Goal: Navigation & Orientation: Find specific page/section

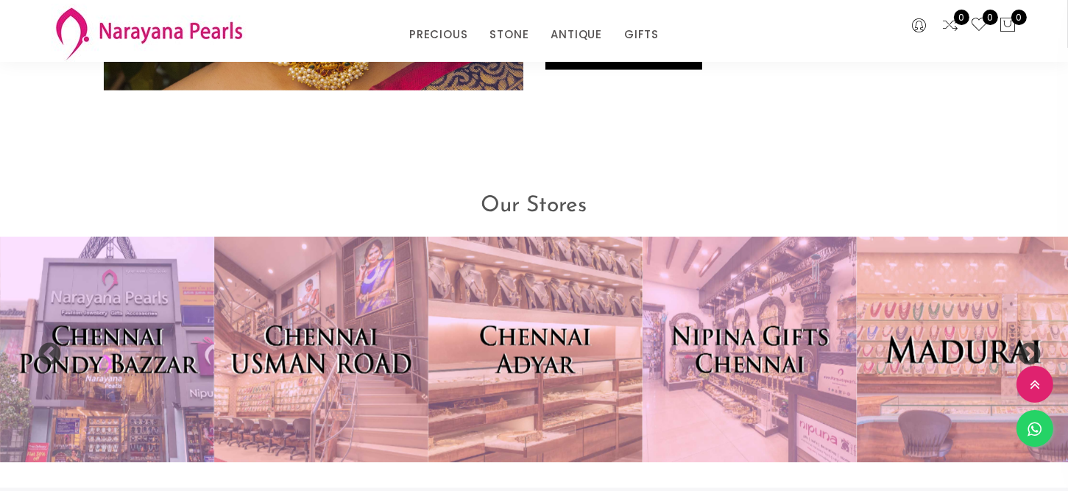
scroll to position [3080, 0]
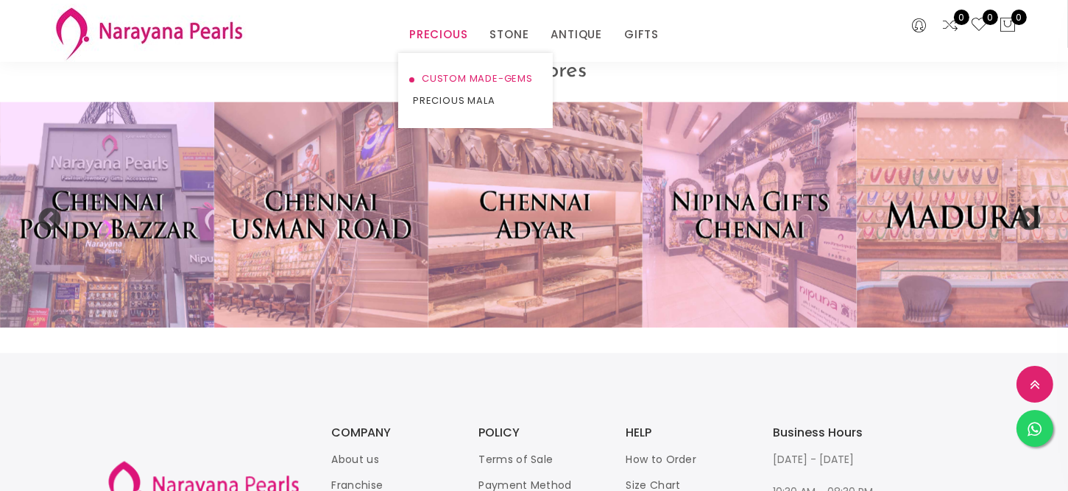
click at [458, 76] on link "CUSTOM MADE-GEMS" at bounding box center [475, 79] width 125 height 22
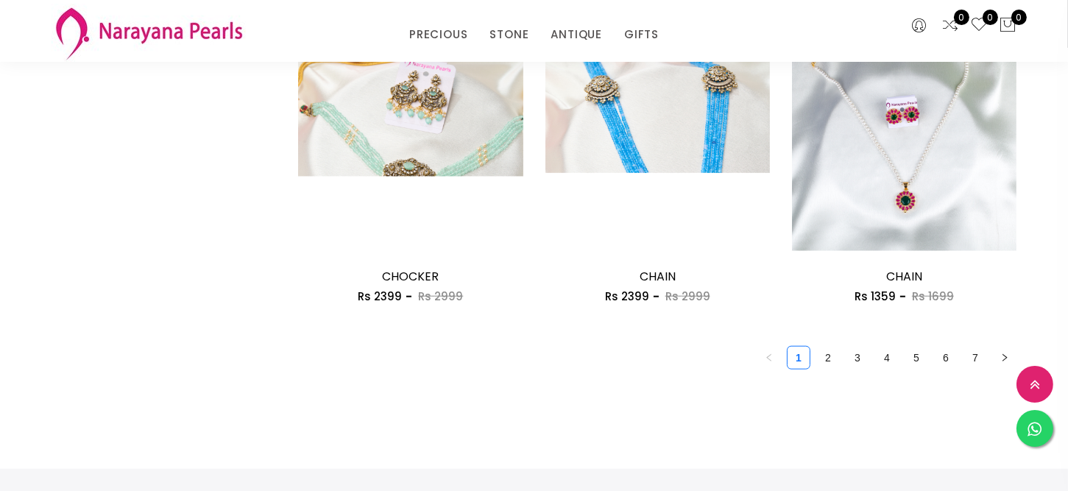
scroll to position [2209, 0]
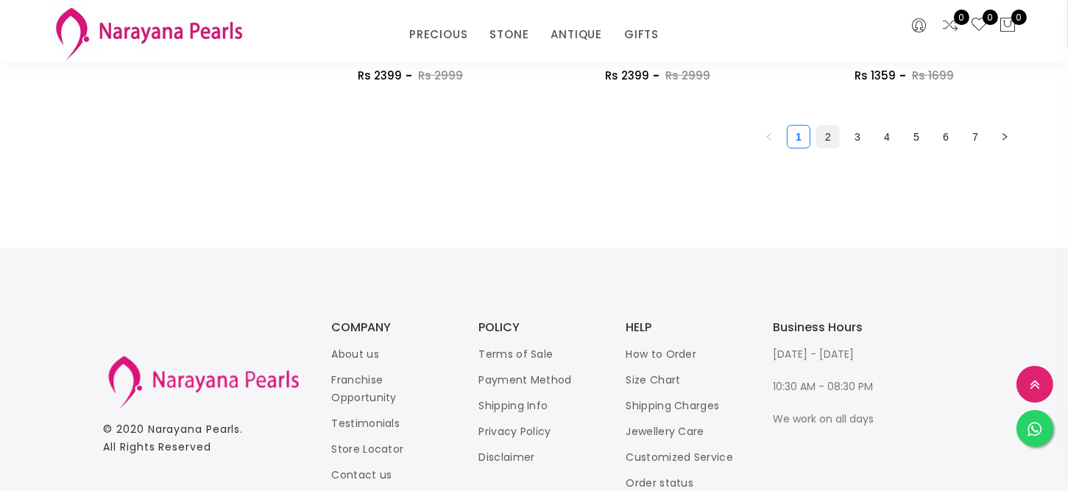
click at [828, 137] on link "2" at bounding box center [828, 137] width 22 height 22
click at [859, 138] on link "3" at bounding box center [858, 137] width 22 height 22
click at [888, 140] on link "4" at bounding box center [887, 137] width 22 height 22
